Goal: Check status: Check status

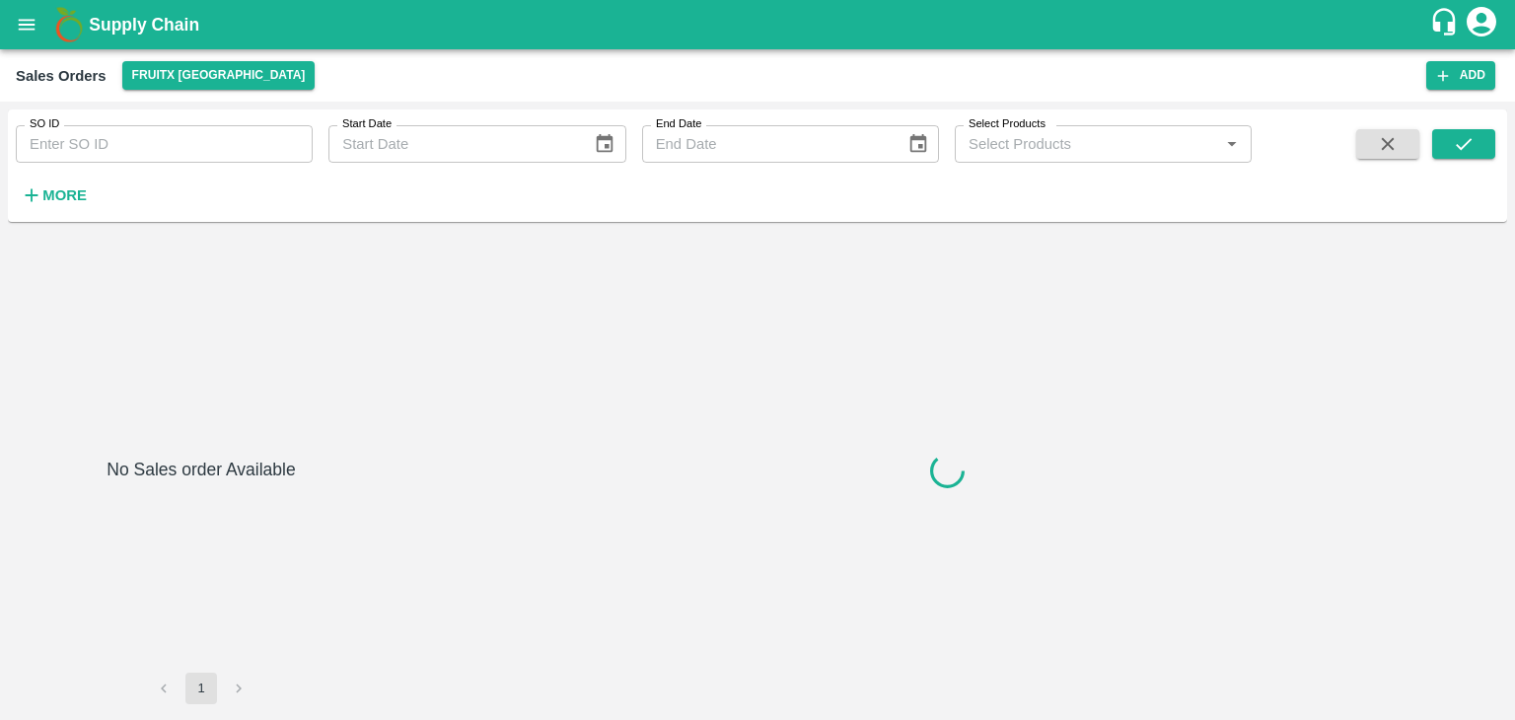
type input "604504"
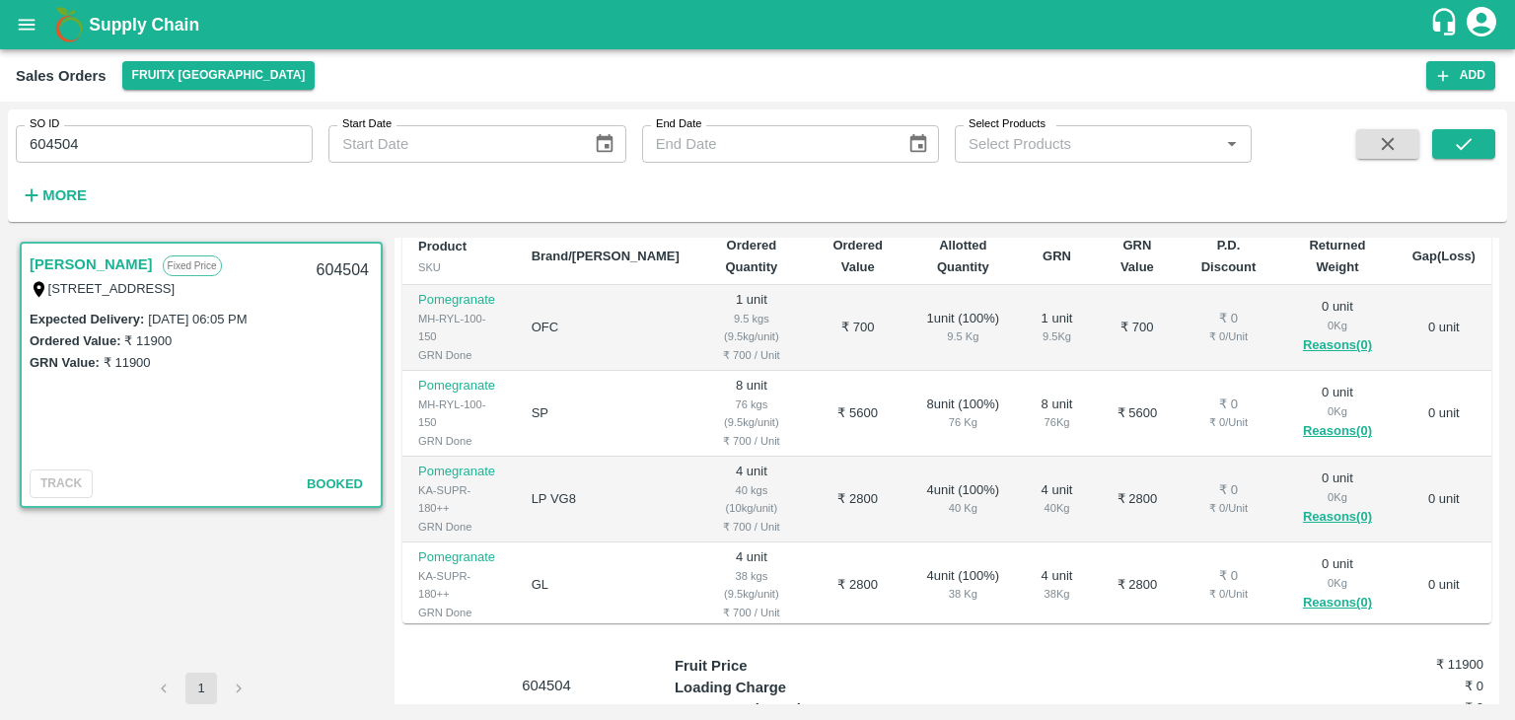
scroll to position [33, 0]
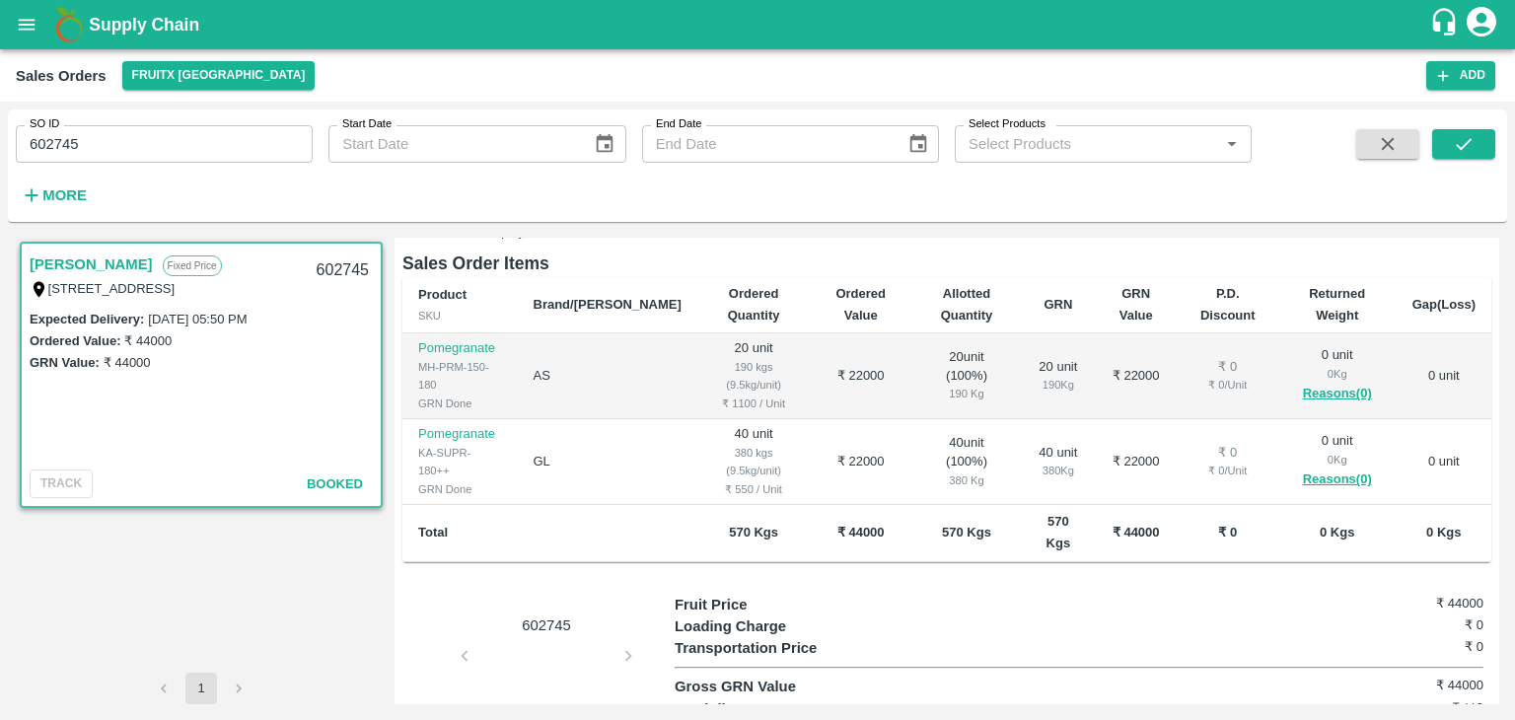
scroll to position [294, 0]
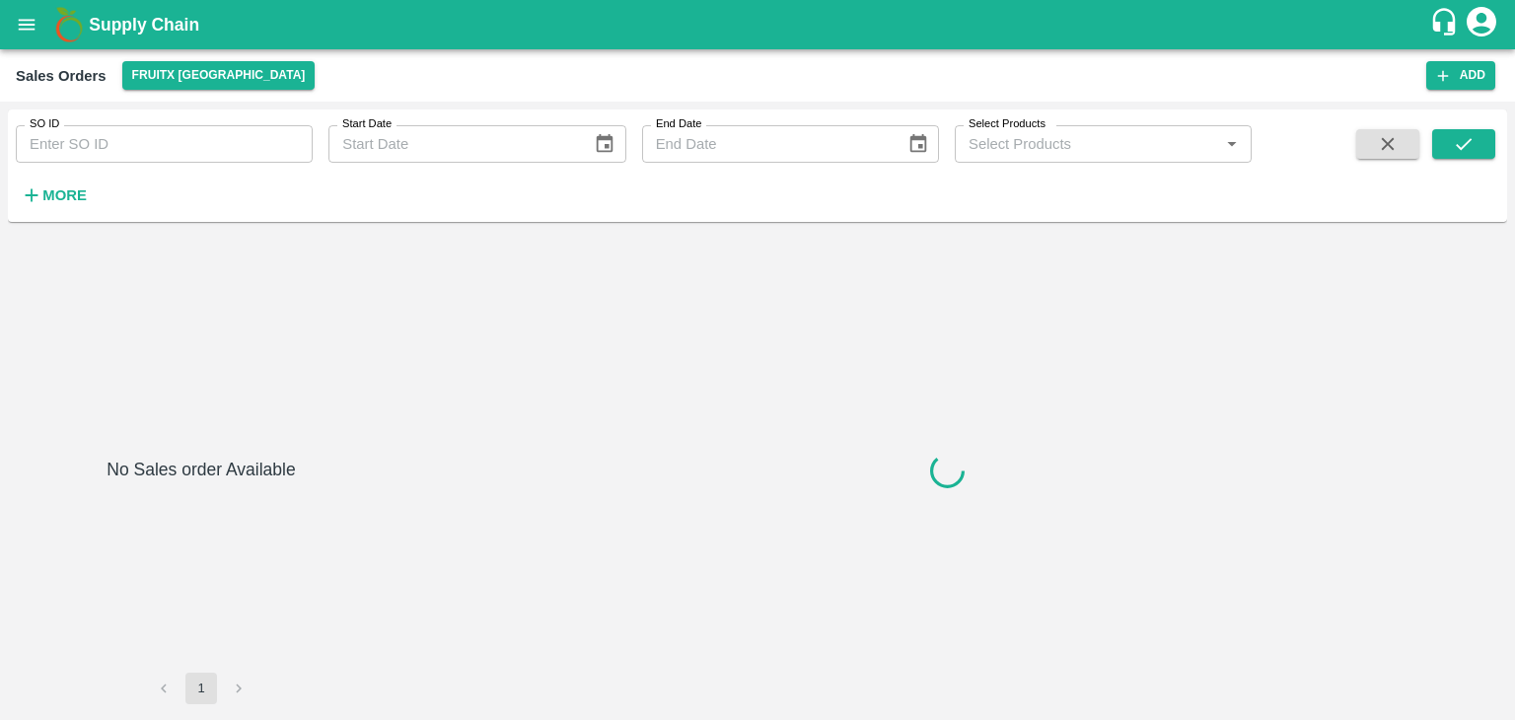
type input "604989"
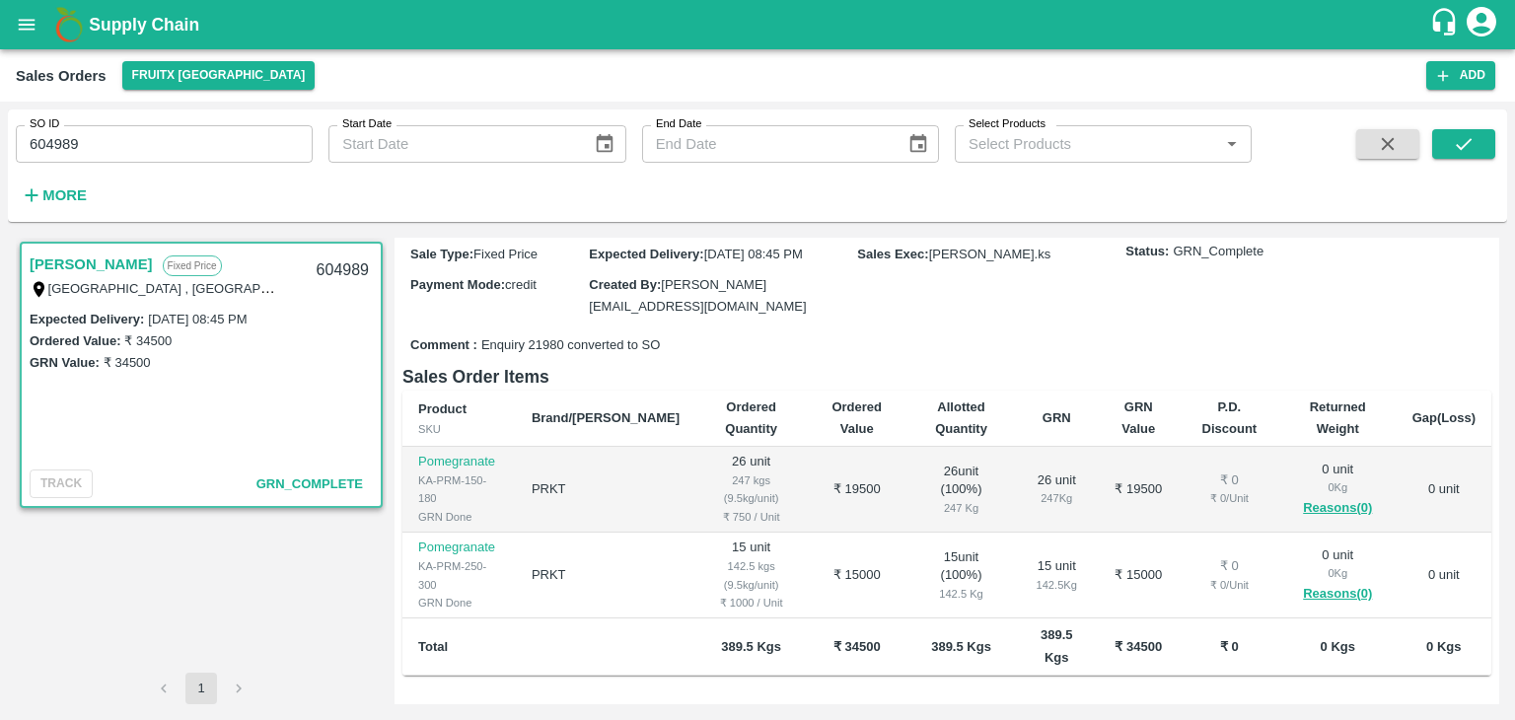
scroll to position [221, 0]
click at [807, 467] on td "₹ 19500" at bounding box center [857, 488] width 100 height 86
